Goal: Task Accomplishment & Management: Use online tool/utility

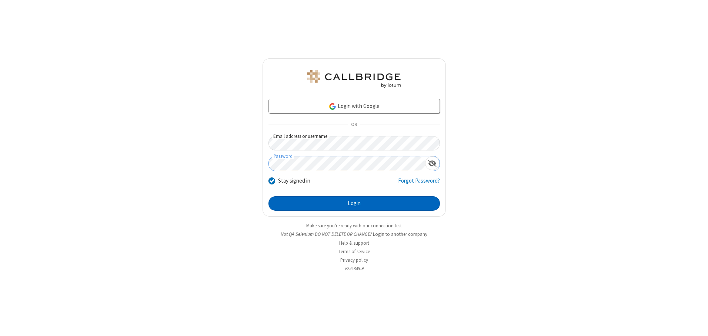
click at [354, 204] on button "Login" at bounding box center [353, 204] width 171 height 15
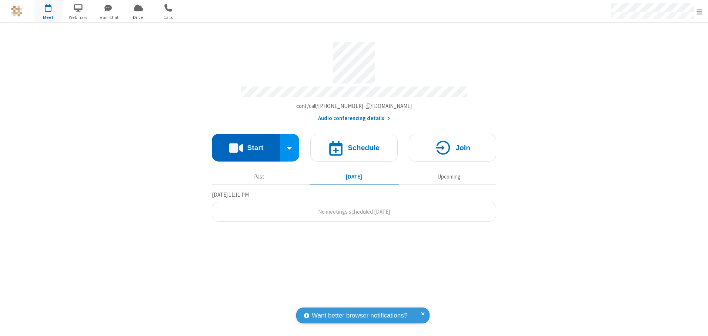
click at [246, 145] on button "Start" at bounding box center [246, 148] width 68 height 28
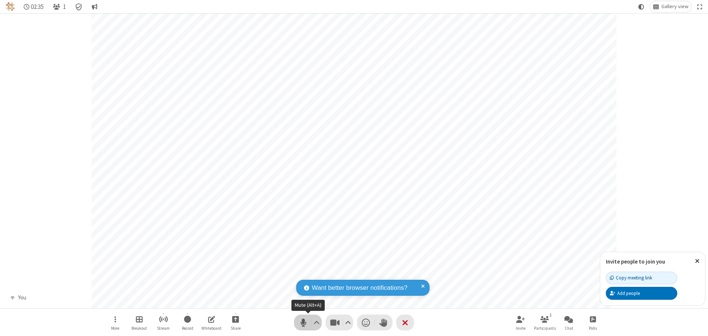
click at [303, 323] on span "Mute (Alt+A)" at bounding box center [303, 323] width 11 height 11
click at [303, 323] on span "Unmute (Alt+A)" at bounding box center [303, 323] width 11 height 11
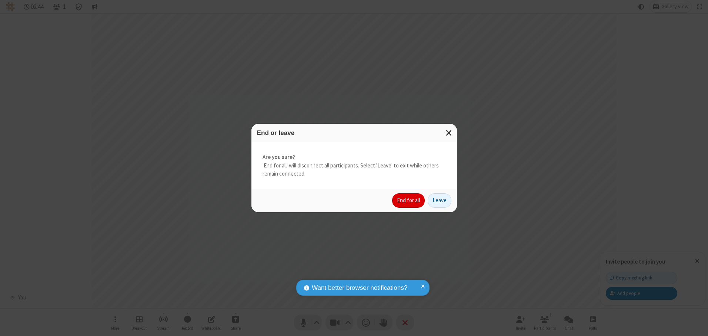
click at [409, 201] on button "End for all" at bounding box center [408, 201] width 33 height 15
